Goal: Navigation & Orientation: Find specific page/section

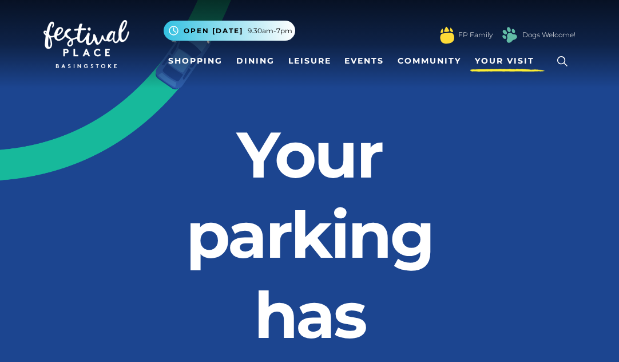
click at [505, 61] on span "Your Visit" at bounding box center [505, 61] width 60 height 12
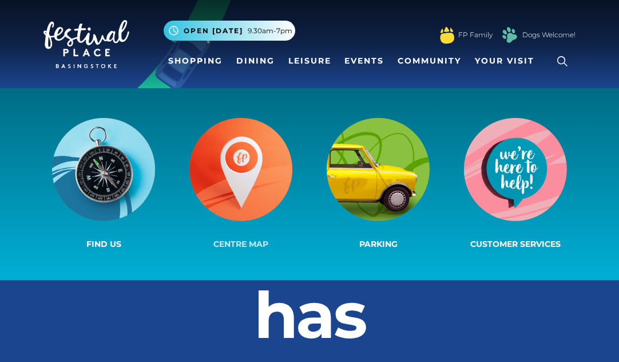
click at [243, 161] on img at bounding box center [240, 169] width 103 height 103
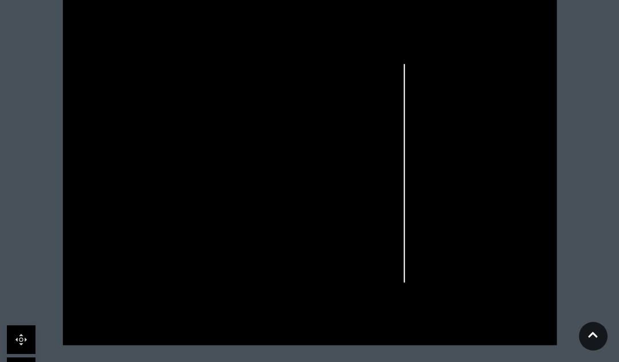
scroll to position [401, 0]
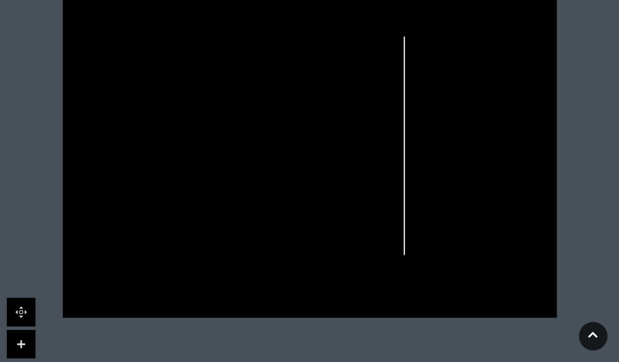
click at [26, 339] on link at bounding box center [21, 344] width 29 height 29
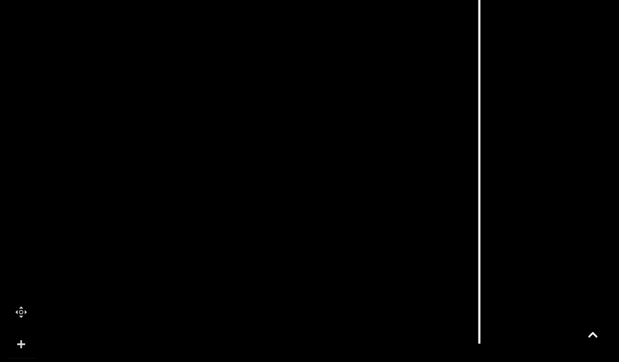
click at [26, 339] on link at bounding box center [21, 344] width 29 height 29
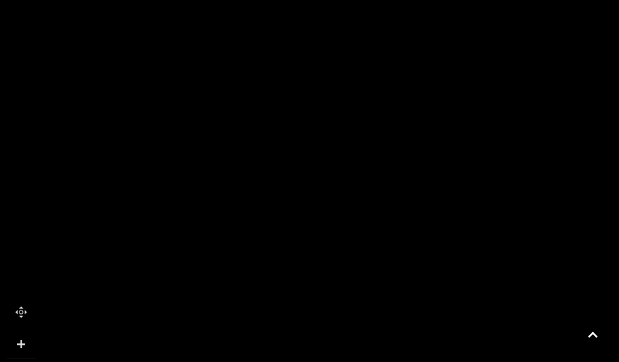
drag, startPoint x: 400, startPoint y: 263, endPoint x: 542, endPoint y: 230, distance: 145.9
click at [542, 229] on rect at bounding box center [557, 201] width 30 height 56
drag, startPoint x: 492, startPoint y: 152, endPoint x: 509, endPoint y: 243, distance: 93.3
click at [500, 274] on icon at bounding box center [585, 258] width 276 height 616
drag, startPoint x: 508, startPoint y: 189, endPoint x: 512, endPoint y: 311, distance: 122.0
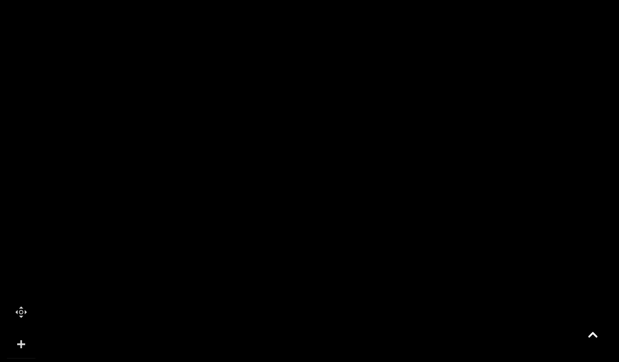
drag, startPoint x: 370, startPoint y: 232, endPoint x: 496, endPoint y: 220, distance: 126.5
click at [496, 220] on icon at bounding box center [497, 213] width 21 height 21
drag, startPoint x: 373, startPoint y: 196, endPoint x: 449, endPoint y: 199, distance: 76.8
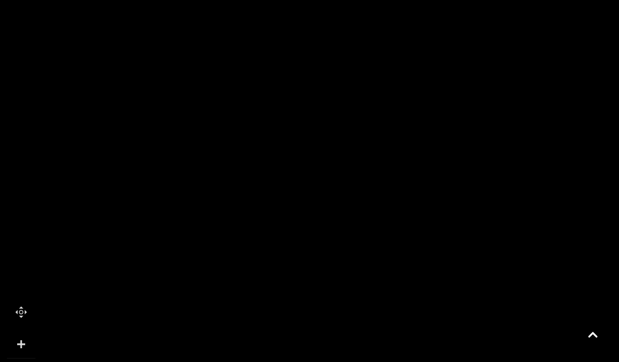
drag, startPoint x: 318, startPoint y: 202, endPoint x: 404, endPoint y: 198, distance: 86.5
drag, startPoint x: 295, startPoint y: 206, endPoint x: 278, endPoint y: 259, distance: 55.9
click at [278, 259] on rect at bounding box center [273, 240] width 71 height 161
drag, startPoint x: 343, startPoint y: 314, endPoint x: 326, endPoint y: 62, distance: 252.4
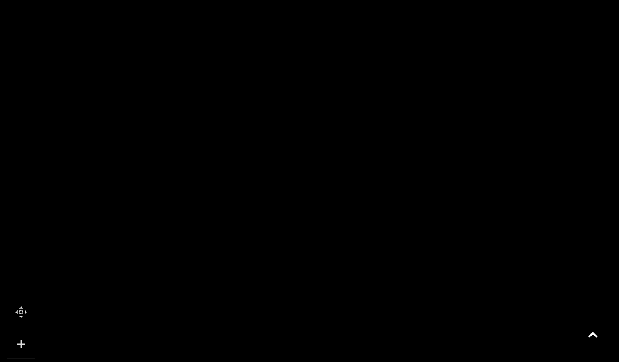
click at [326, 62] on polygon at bounding box center [403, 274] width 683 height 791
drag, startPoint x: 323, startPoint y: 250, endPoint x: 315, endPoint y: 140, distance: 110.2
click at [315, 140] on polygon at bounding box center [395, 164] width 683 height 791
drag, startPoint x: 201, startPoint y: 319, endPoint x: 220, endPoint y: 164, distance: 156.3
click at [220, 164] on polygon at bounding box center [414, 9] width 683 height 791
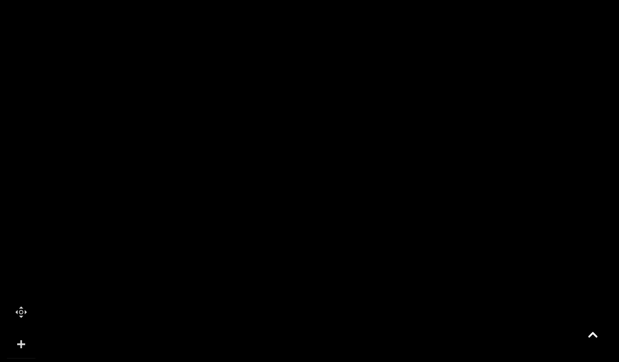
drag, startPoint x: 358, startPoint y: 167, endPoint x: 355, endPoint y: 219, distance: 52.2
click at [363, 223] on polygon at bounding box center [419, 62] width 683 height 791
drag, startPoint x: 364, startPoint y: 258, endPoint x: 362, endPoint y: 217, distance: 41.3
click at [362, 217] on icon at bounding box center [350, 230] width 36 height 39
drag, startPoint x: 362, startPoint y: 144, endPoint x: 349, endPoint y: 92, distance: 53.6
